Goal: Information Seeking & Learning: Learn about a topic

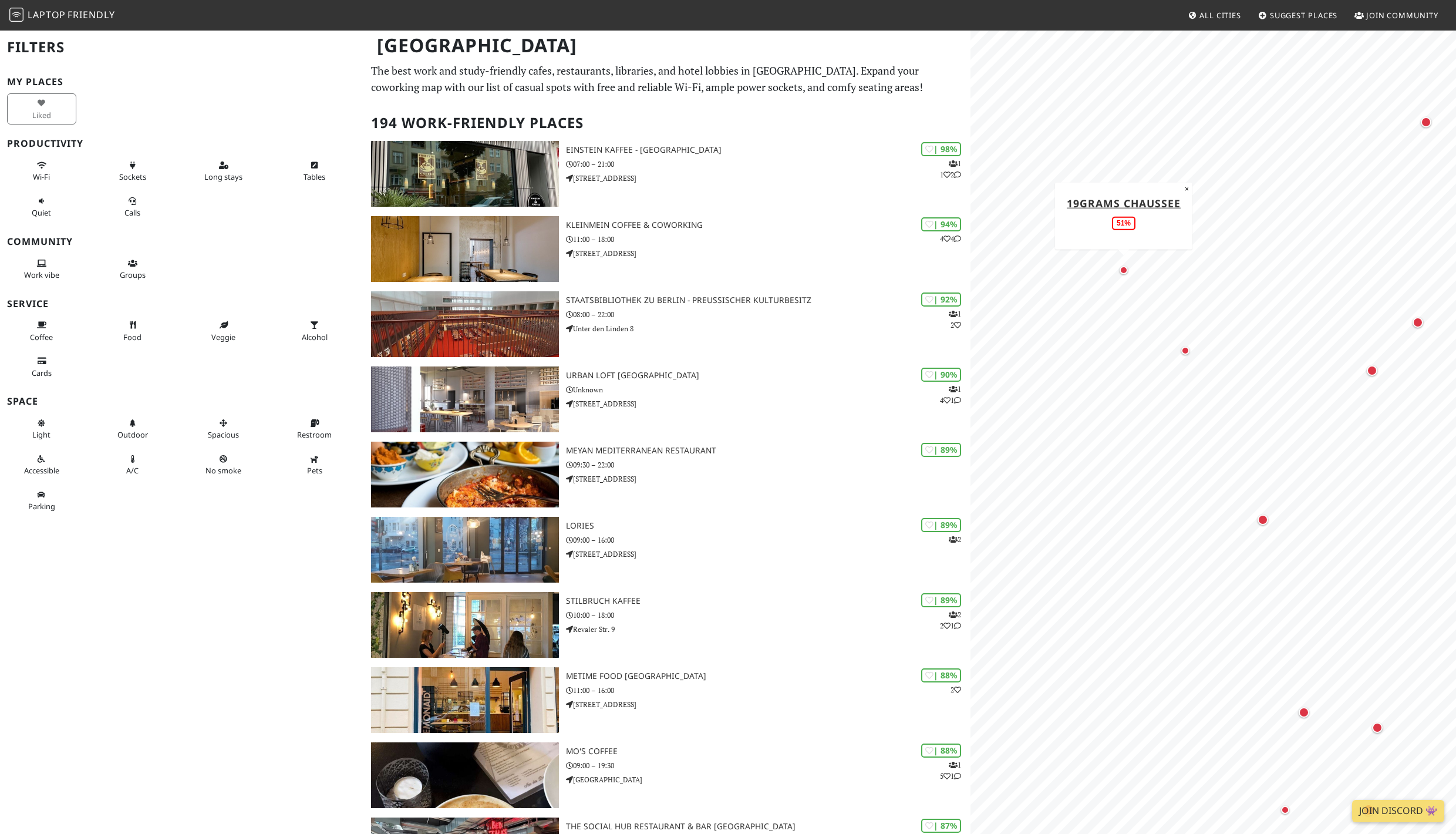
click at [1123, 268] on div "Map marker" at bounding box center [1123, 270] width 9 height 9
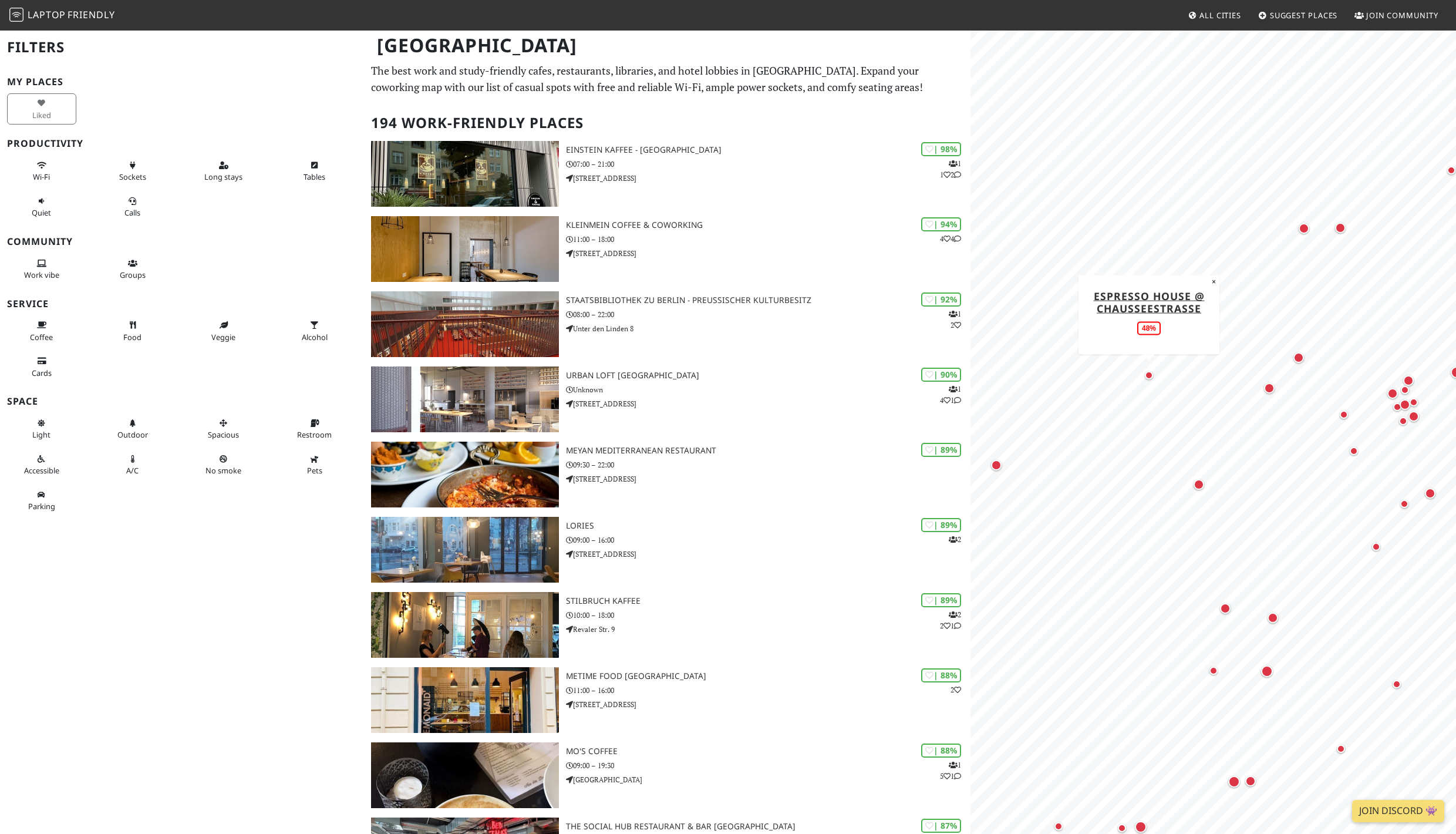
click at [1150, 378] on div "Map marker" at bounding box center [1148, 375] width 9 height 9
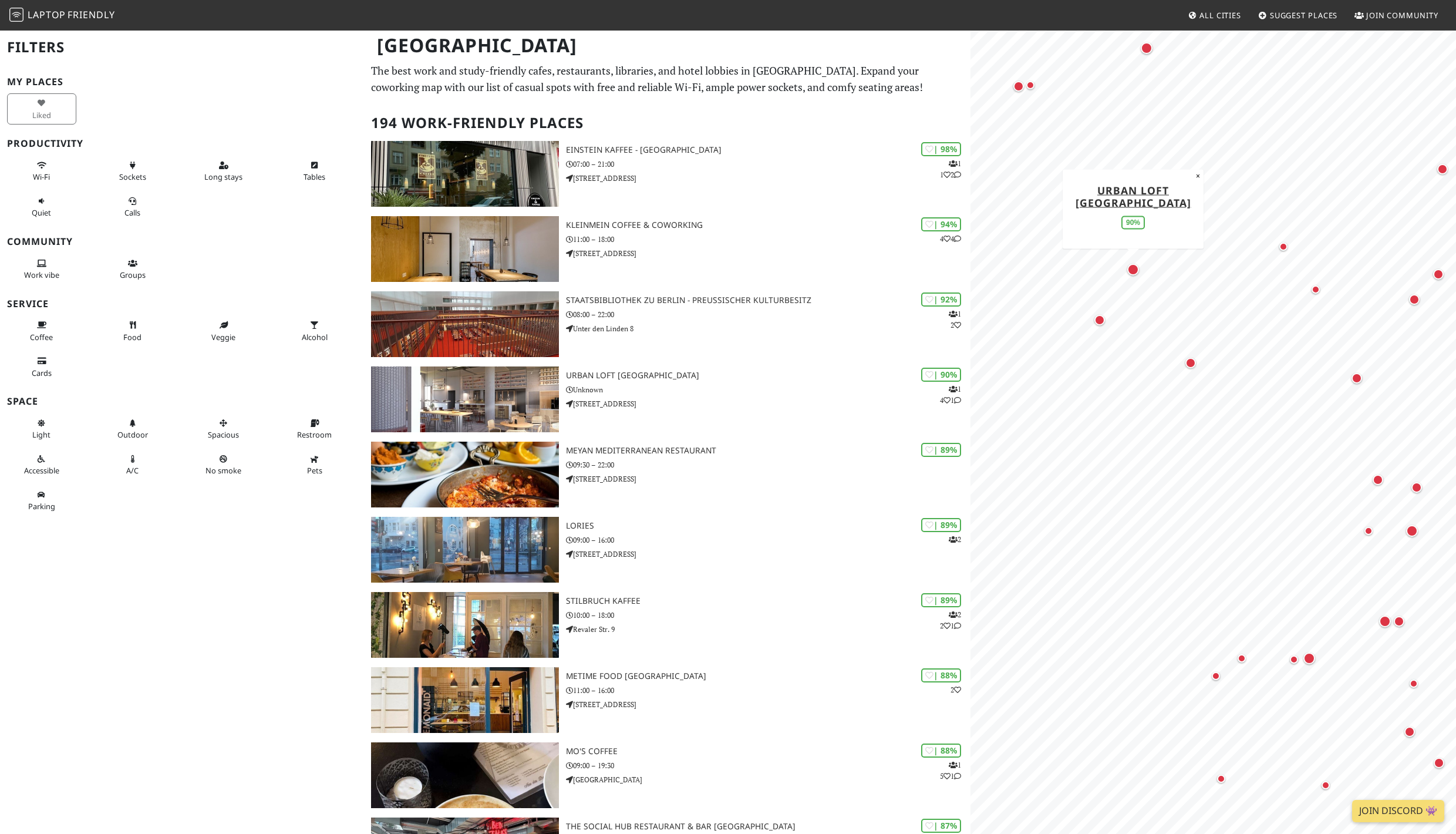
click at [1135, 269] on div "Map marker" at bounding box center [1133, 270] width 12 height 12
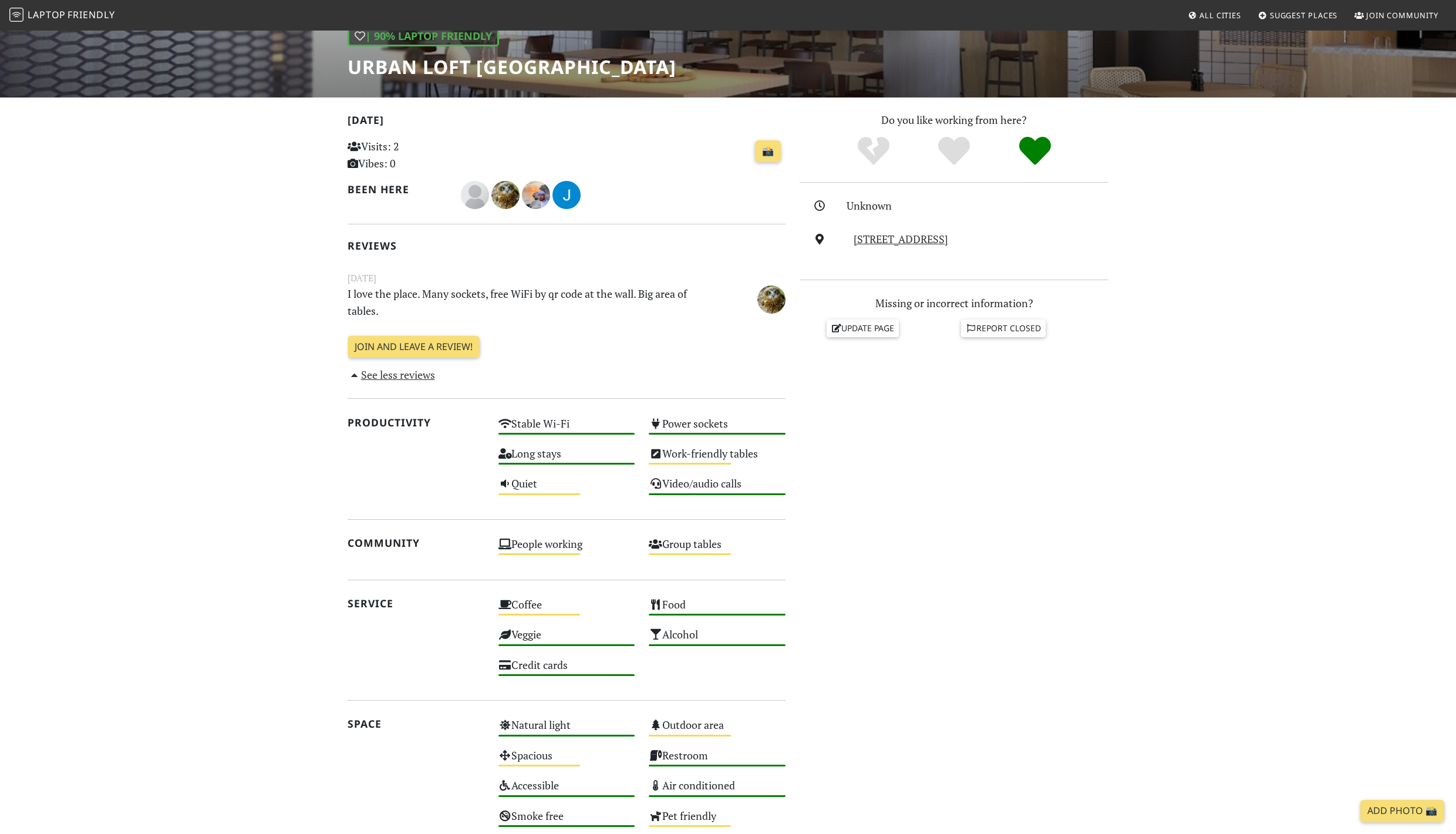
scroll to position [68, 0]
